Goal: Obtain resource: Obtain resource

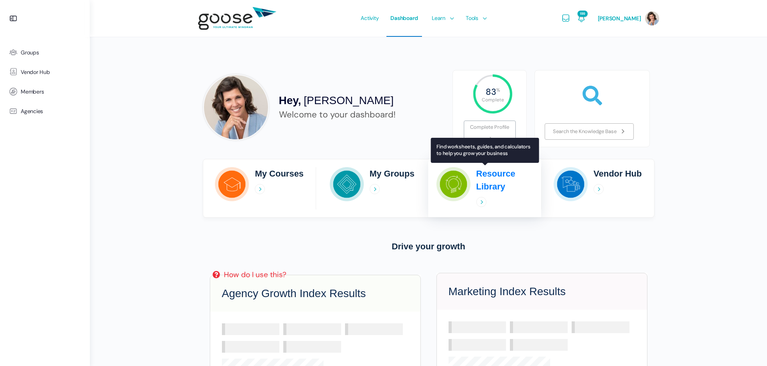
click at [493, 185] on h2 "Resource Library" at bounding box center [505, 180] width 57 height 26
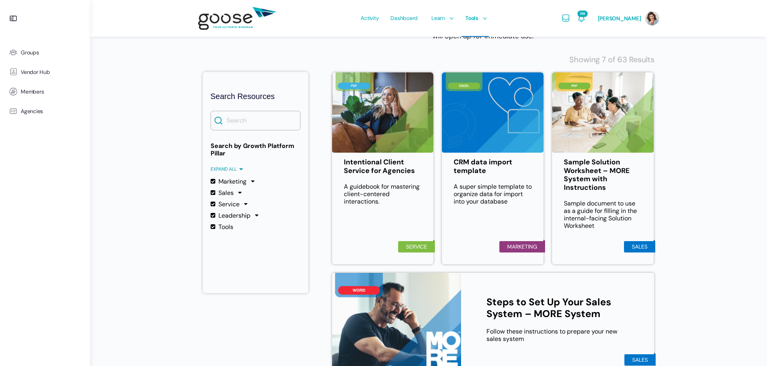
scroll to position [122, 0]
click at [239, 192] on div at bounding box center [240, 191] width 7 height 7
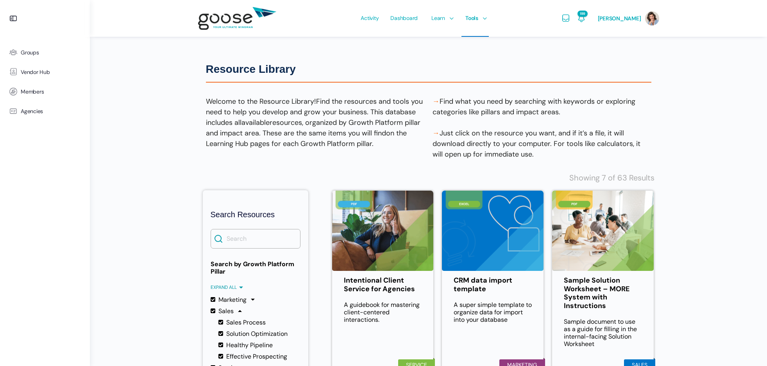
scroll to position [0, 0]
